Goal: Task Accomplishment & Management: Use online tool/utility

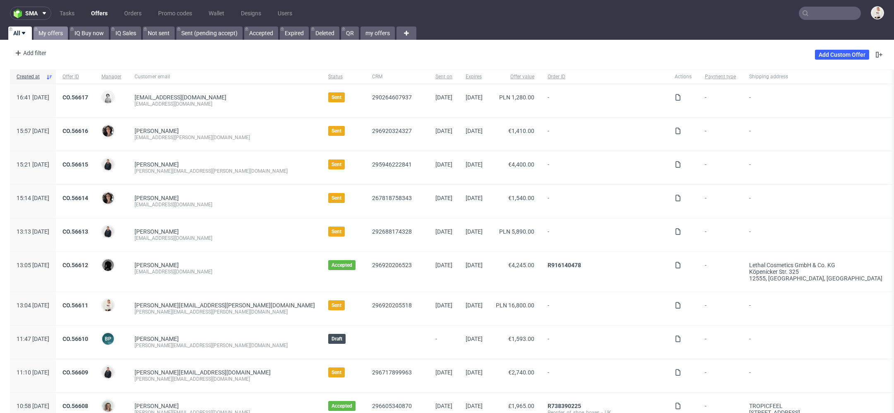
click at [50, 31] on link "My offers" at bounding box center [51, 32] width 34 height 13
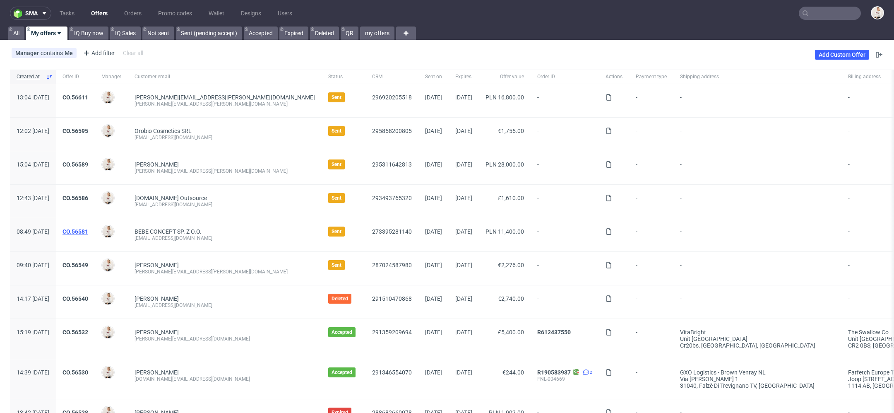
click at [88, 231] on link "CO.56581" at bounding box center [75, 231] width 26 height 7
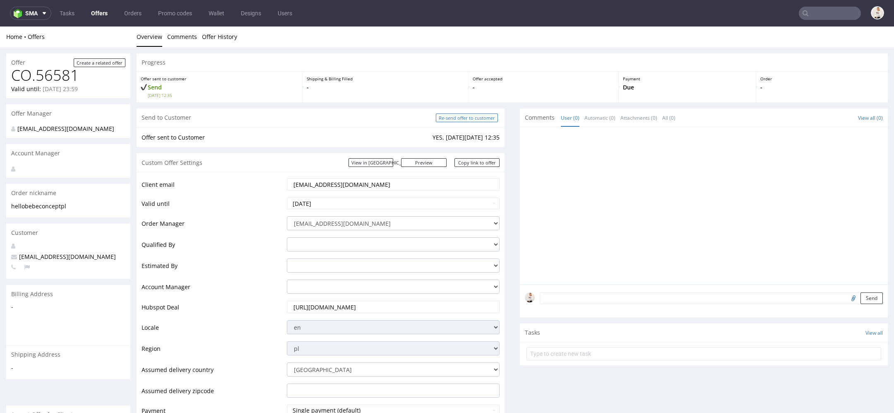
click at [454, 117] on input "Re-send offer to customer" at bounding box center [467, 117] width 62 height 9
type input "In progress..."
click at [102, 16] on link "Offers" at bounding box center [99, 13] width 26 height 13
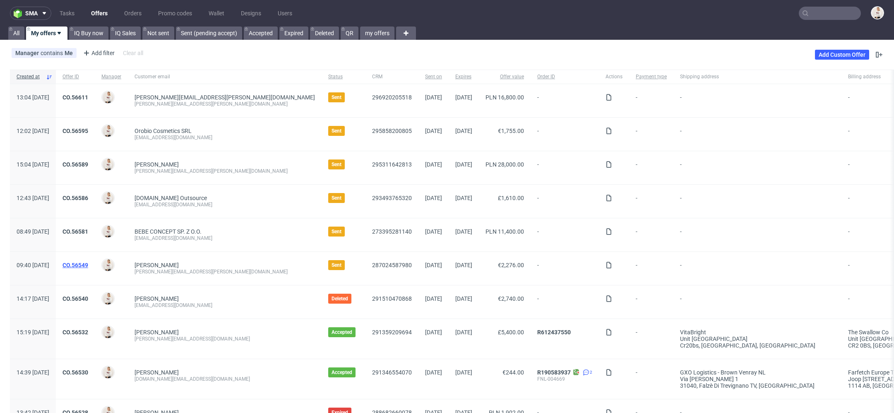
click at [88, 264] on link "CO.56549" at bounding box center [75, 265] width 26 height 7
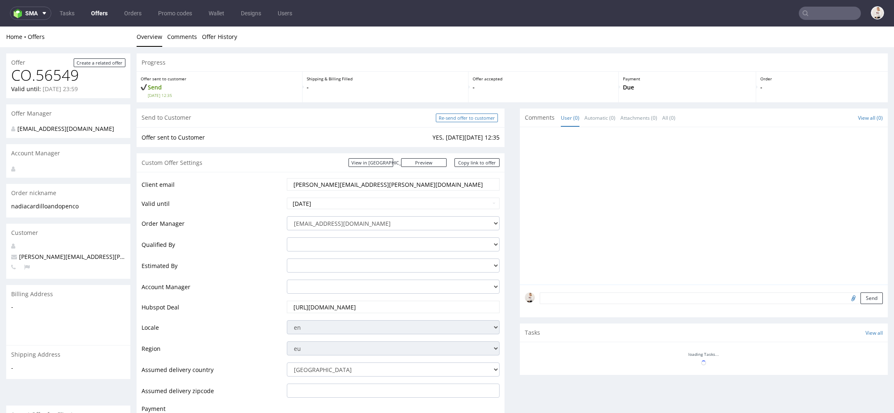
click at [437, 121] on input "Re-send offer to customer" at bounding box center [467, 117] width 62 height 9
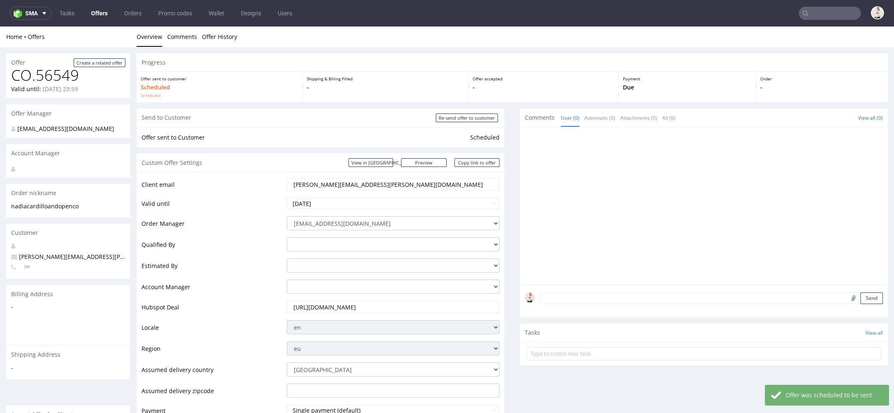
click at [96, 12] on link "Offers" at bounding box center [99, 13] width 26 height 13
